Goal: Information Seeking & Learning: Understand process/instructions

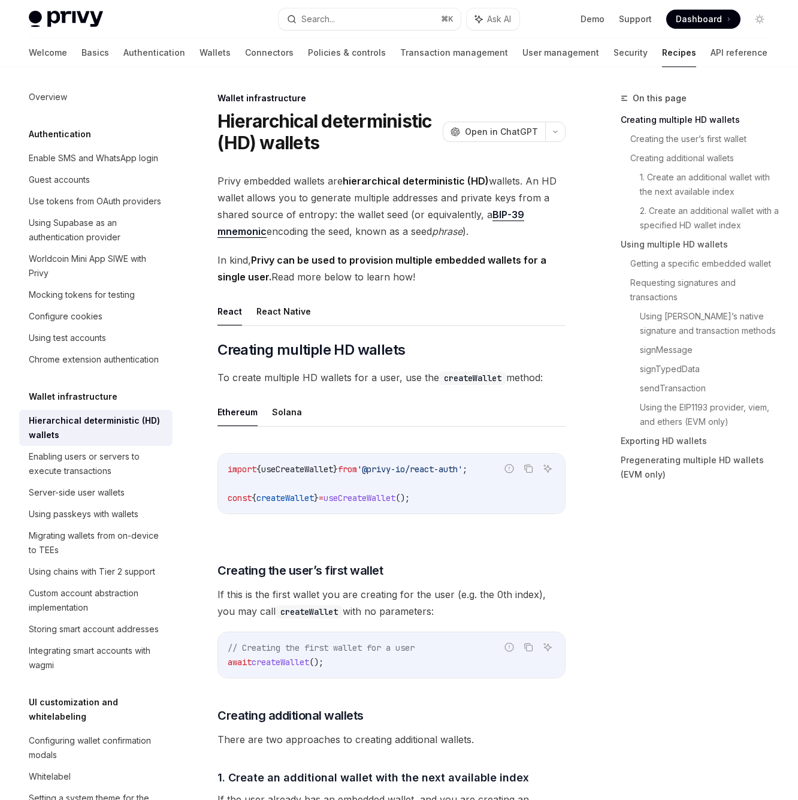
click at [59, 28] on div "Privy Docs home page Search... ⌘ K Ask AI Demo Support Dashboard Dashboard Sear…" at bounding box center [399, 19] width 740 height 38
click at [60, 25] on img at bounding box center [66, 19] width 74 height 17
type textarea "*"
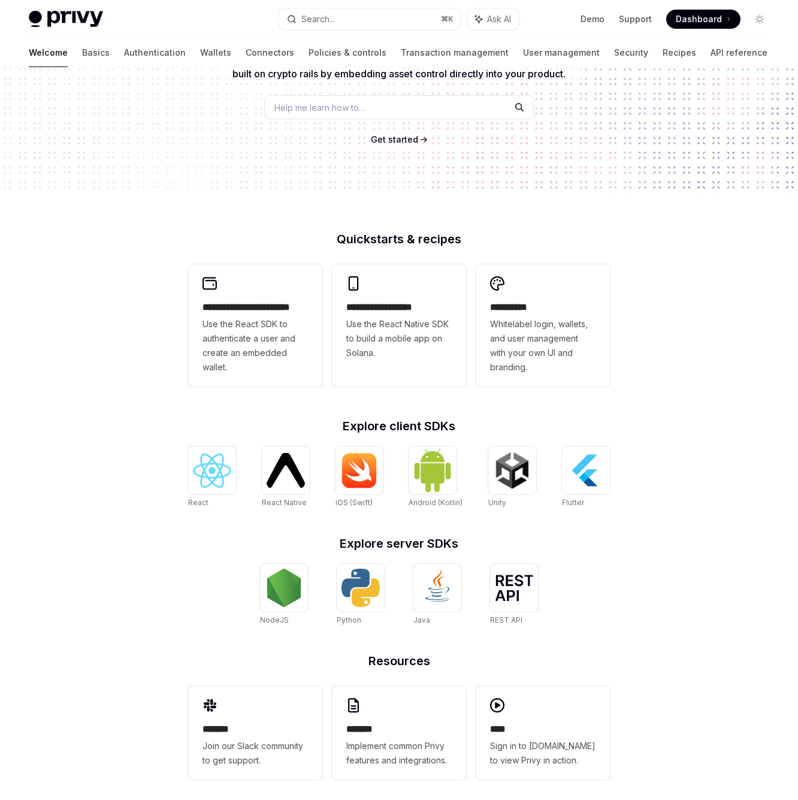
scroll to position [153, 0]
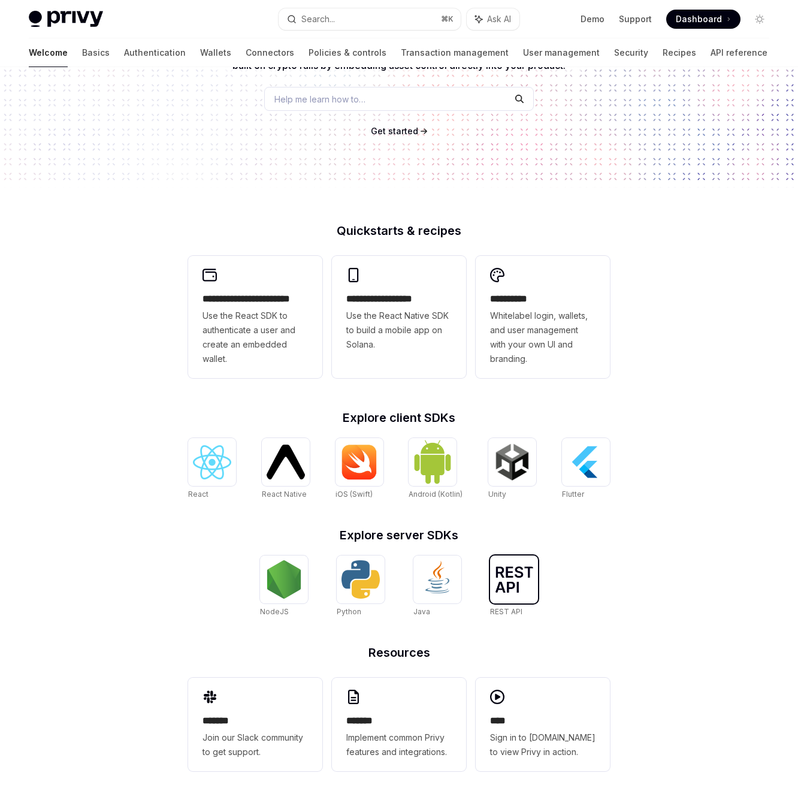
click at [494, 573] on div at bounding box center [514, 579] width 48 height 48
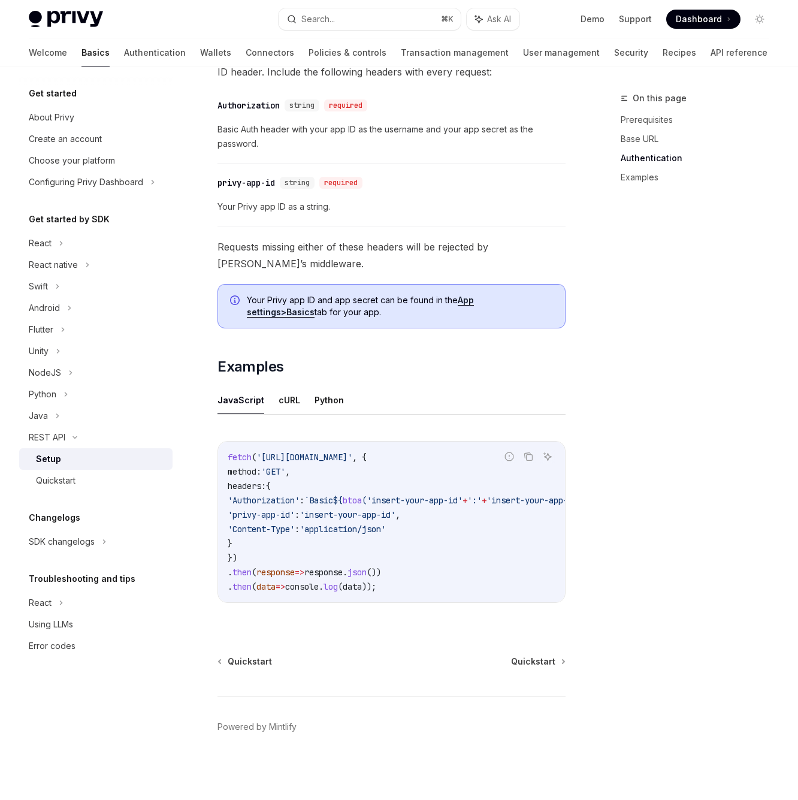
scroll to position [0, 2]
click at [46, 474] on div "Quickstart" at bounding box center [56, 480] width 40 height 14
type textarea "*"
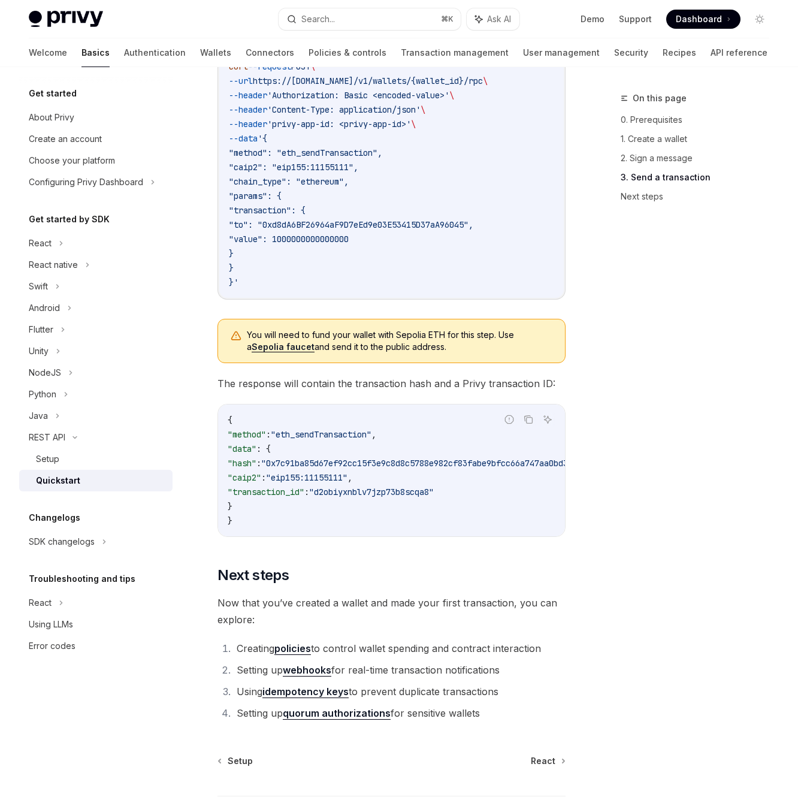
scroll to position [1240, 0]
click at [687, 244] on div "On this page 0. Prerequisites 1. Create a wallet 2. Sign a message 3. Send a tr…" at bounding box center [688, 445] width 182 height 709
